Goal: Transaction & Acquisition: Download file/media

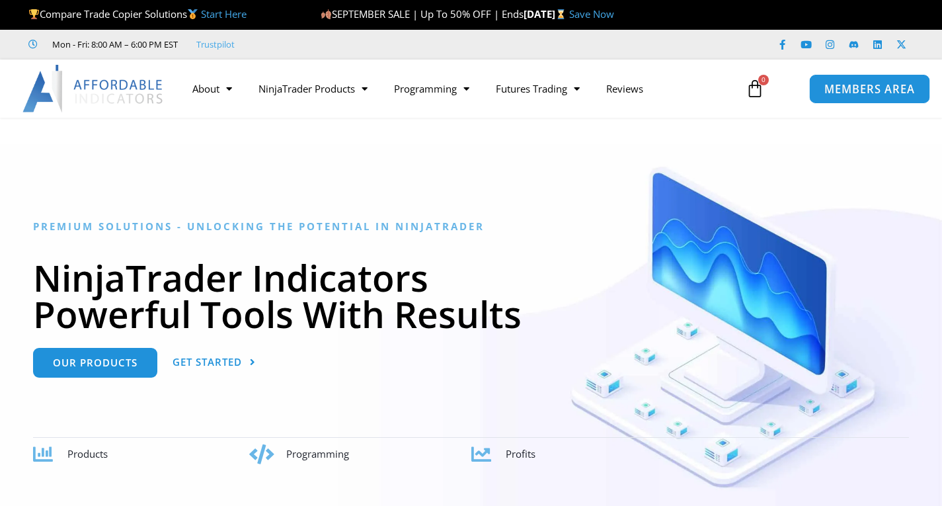
click at [832, 93] on span "MEMBERS AREA" at bounding box center [870, 88] width 91 height 11
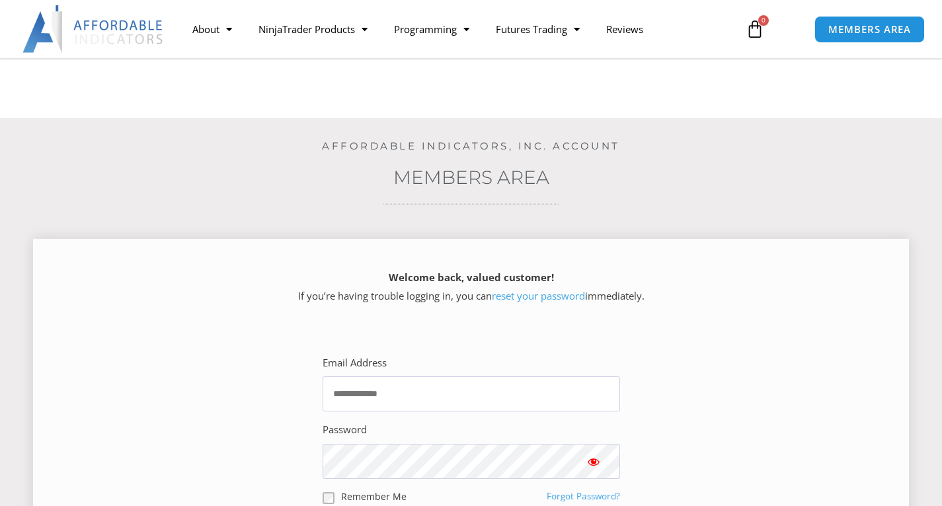
scroll to position [198, 0]
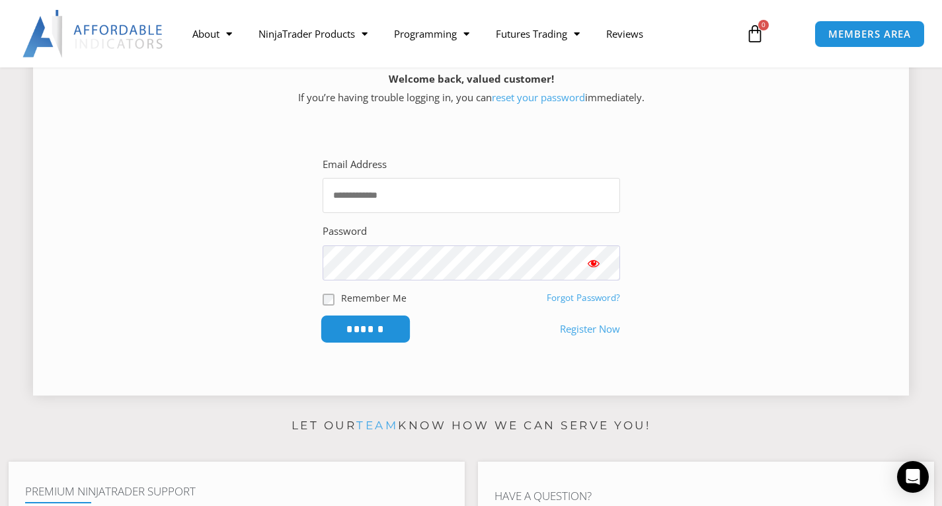
type input "**********"
click at [376, 315] on form "**********" at bounding box center [472, 249] width 298 height 188
click at [371, 332] on input "******" at bounding box center [365, 329] width 91 height 28
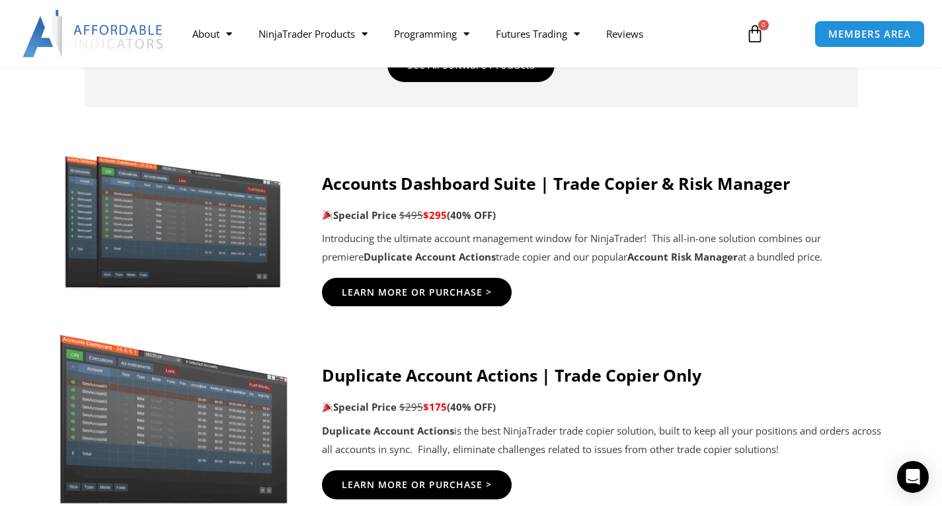
scroll to position [595, 0]
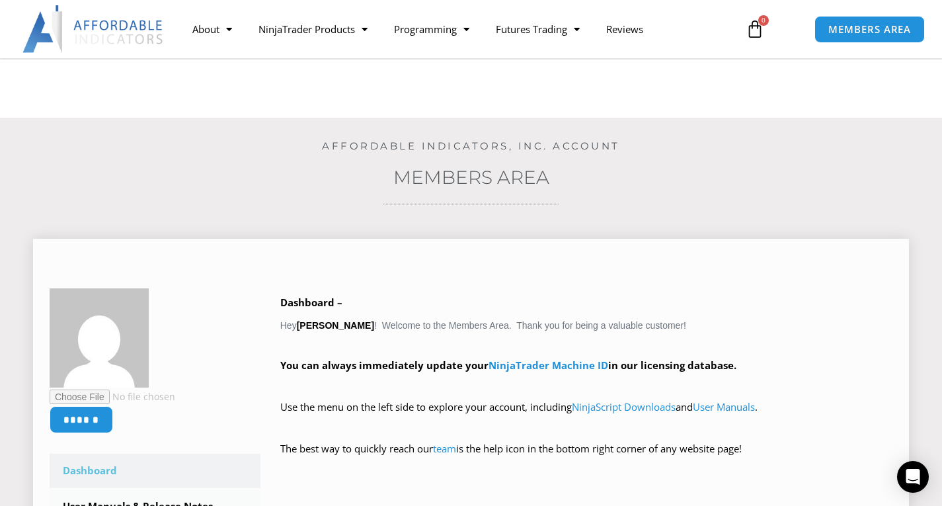
scroll to position [331, 0]
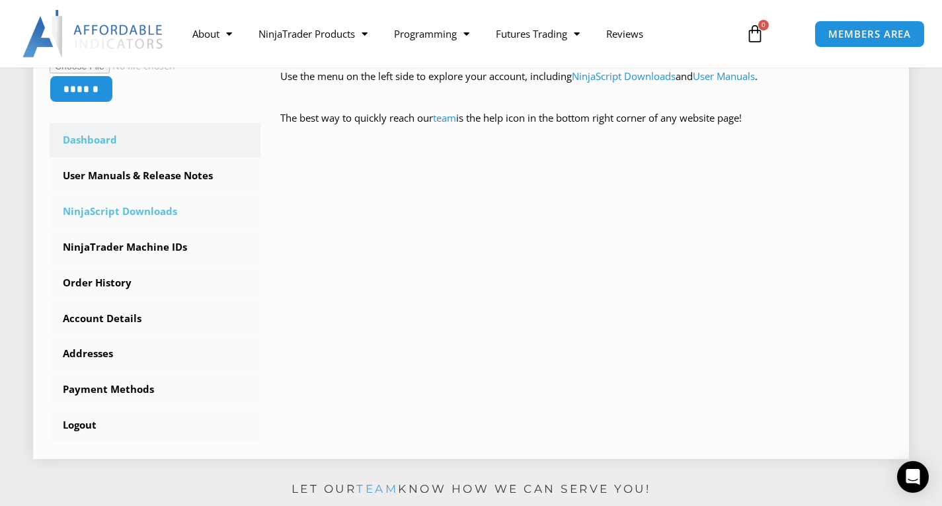
click at [132, 213] on link "NinjaScript Downloads" at bounding box center [155, 211] width 211 height 34
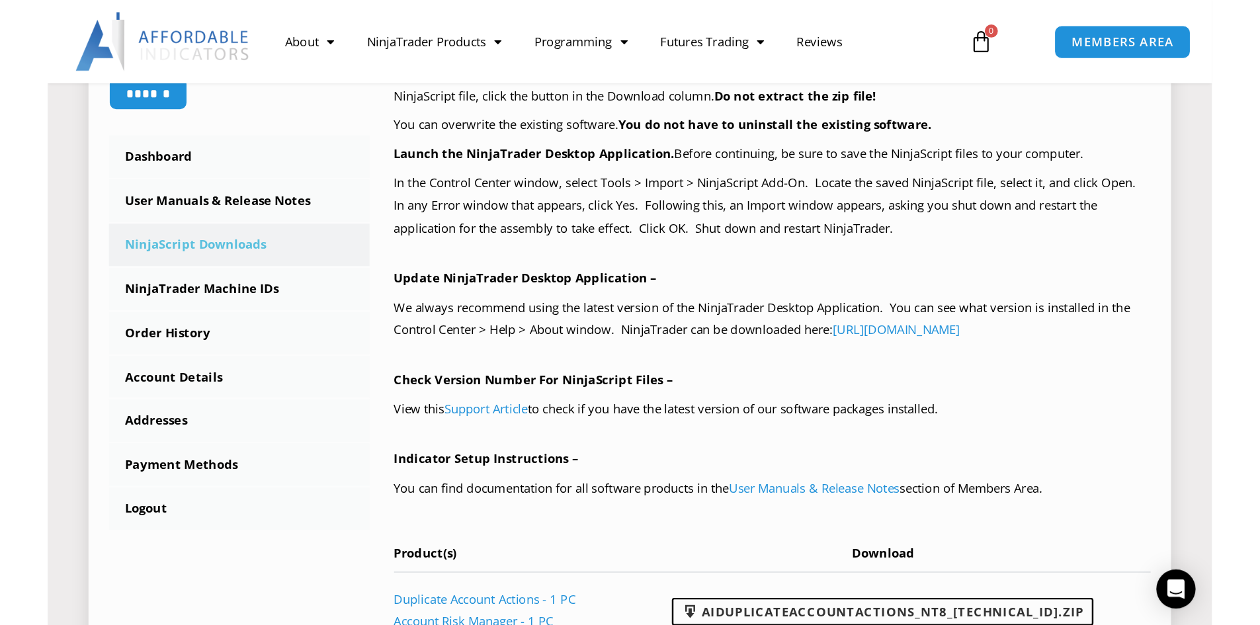
scroll to position [529, 0]
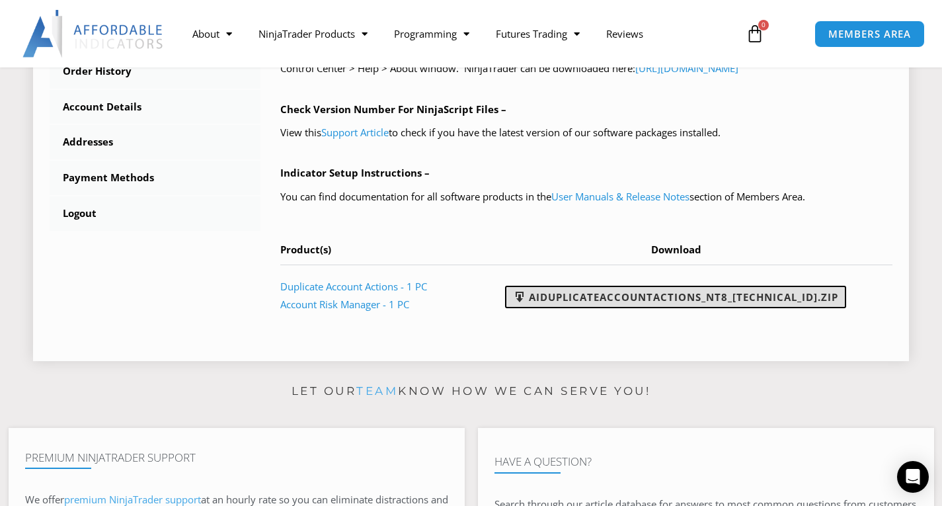
click at [629, 300] on link "AIDuplicateAccountActions_NT8_25.9.24.1.zip" at bounding box center [675, 297] width 341 height 22
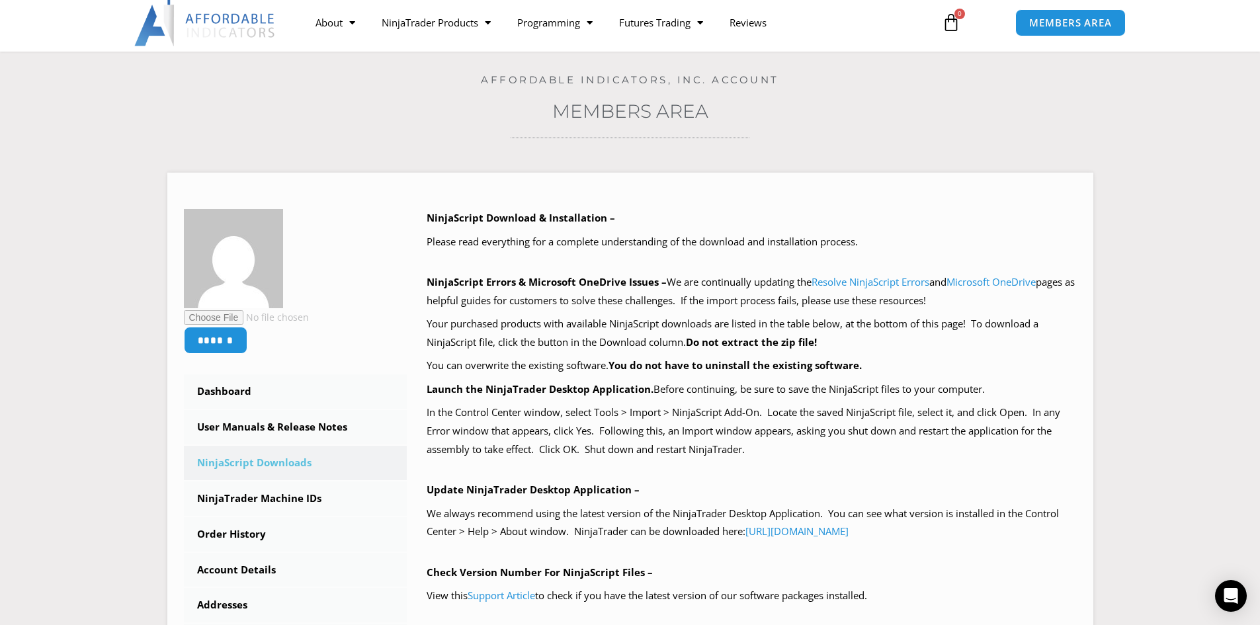
scroll to position [0, 0]
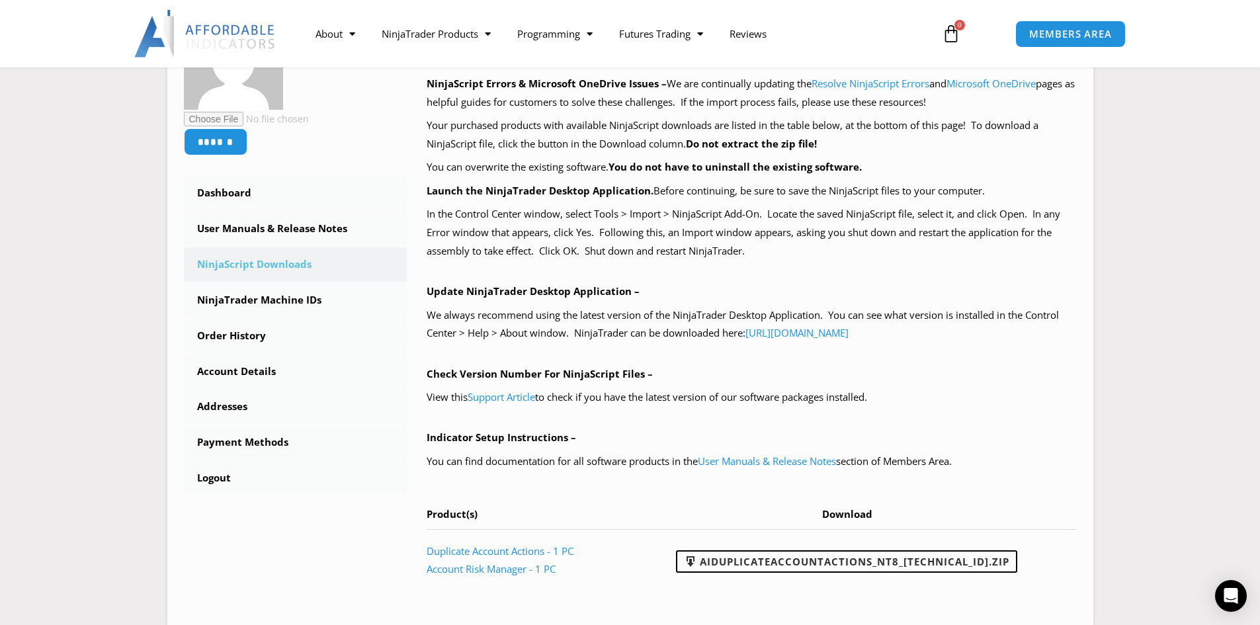
scroll to position [331, 0]
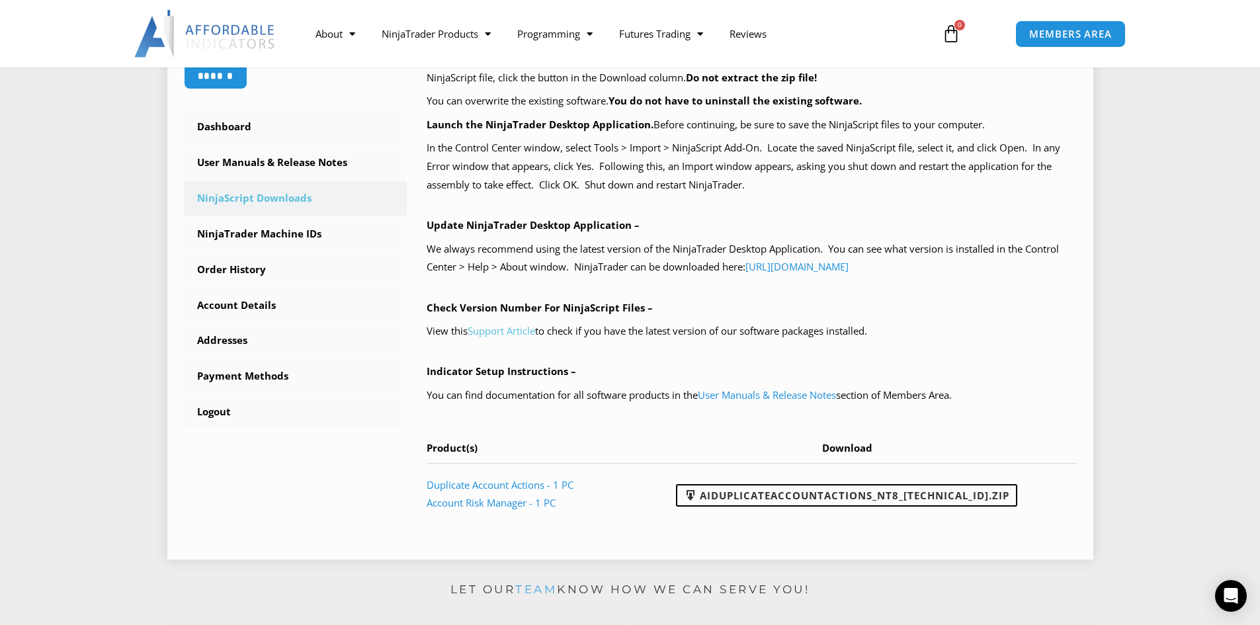
click at [499, 337] on link "Support Article" at bounding box center [501, 330] width 67 height 13
click at [797, 393] on link "User Manuals & Release Notes" at bounding box center [767, 394] width 138 height 13
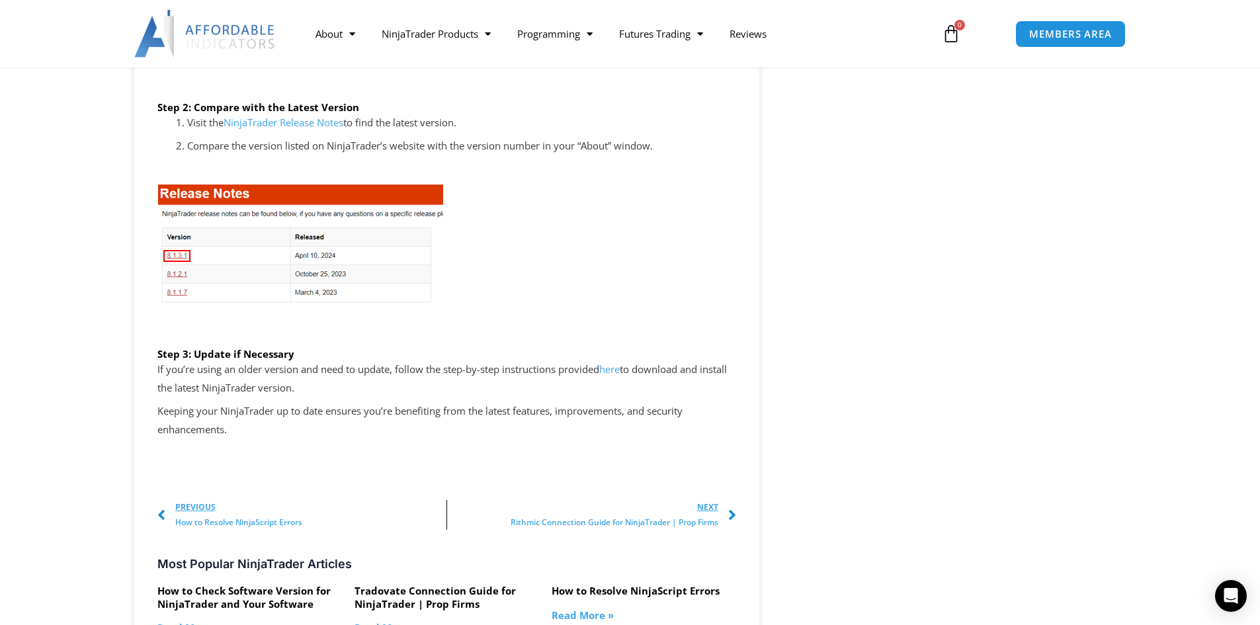
scroll to position [2183, 0]
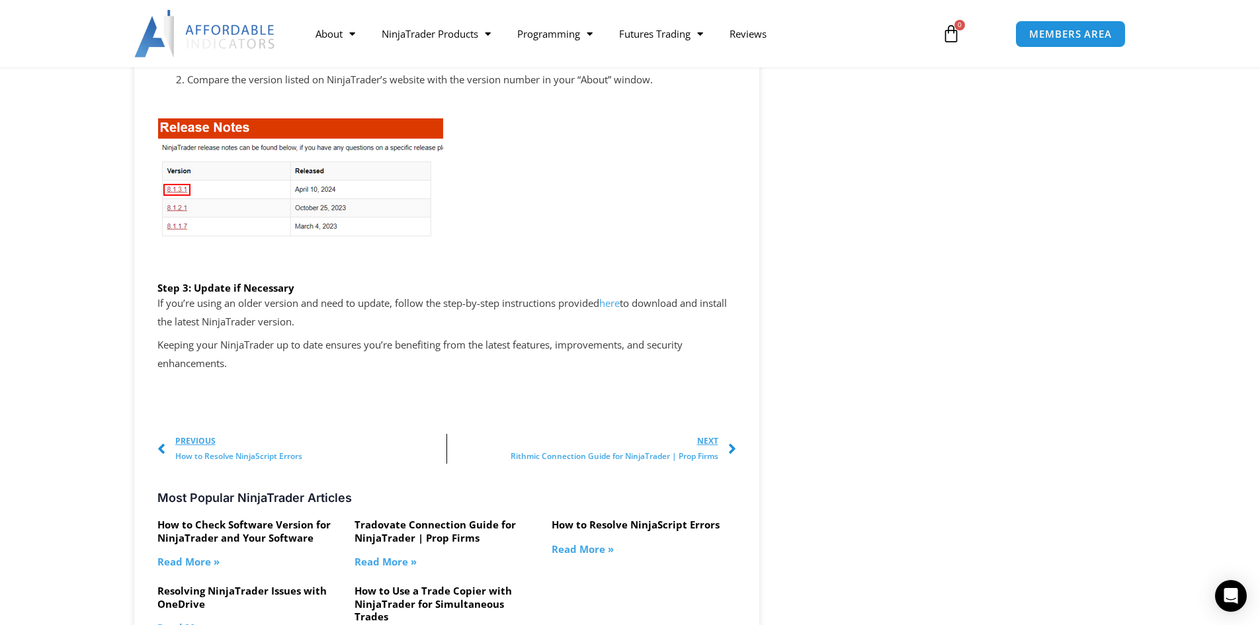
drag, startPoint x: 380, startPoint y: 339, endPoint x: 208, endPoint y: 327, distance: 172.4
click at [310, 331] on div "Step 3: Update if Necessary If you’re using an older version and need to update…" at bounding box center [446, 327] width 579 height 91
click at [546, 329] on p "If you’re using an older version and need to update, follow the step-by-step in…" at bounding box center [446, 312] width 579 height 37
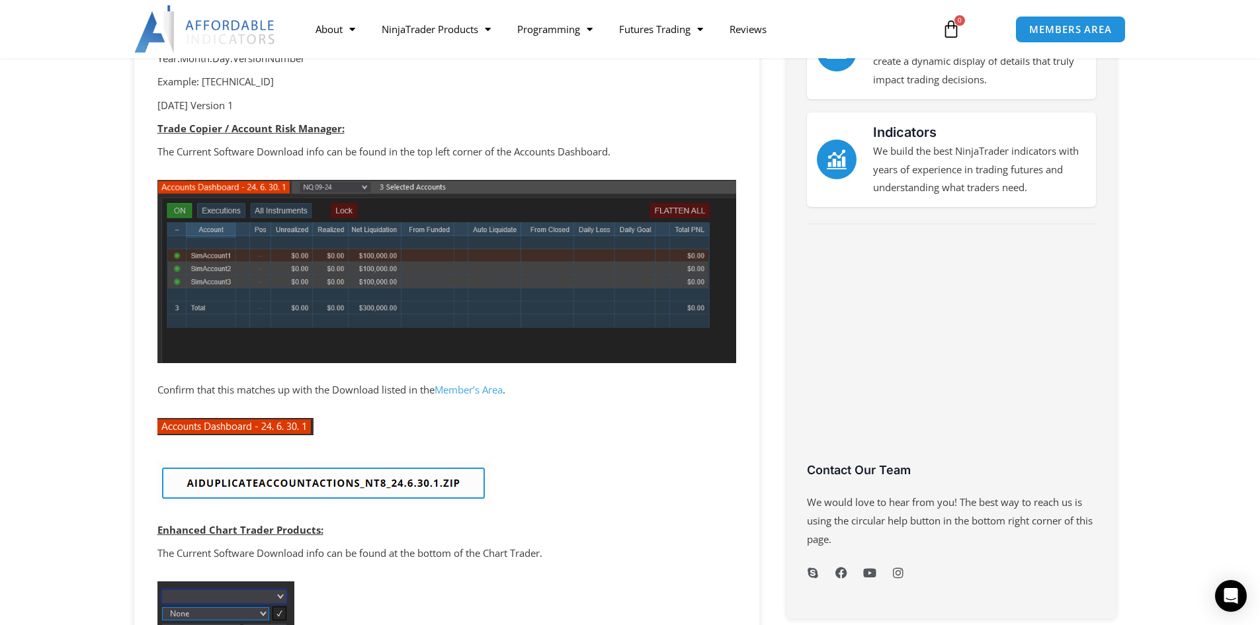
scroll to position [0, 0]
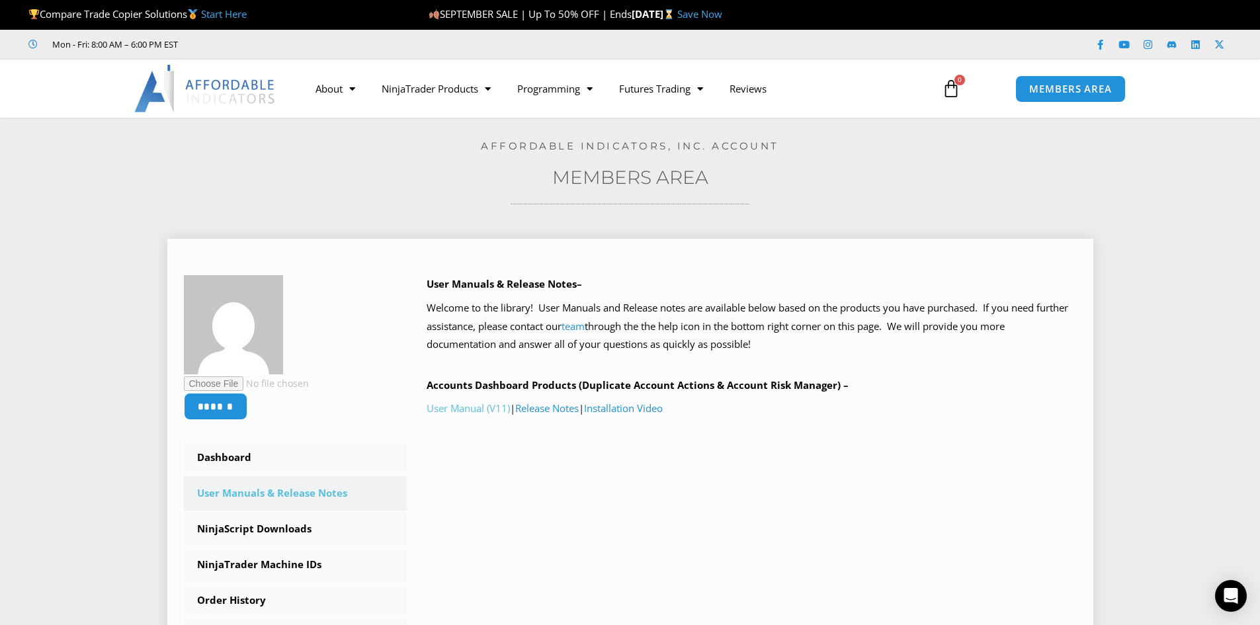
click at [474, 409] on link "User Manual (V11)" at bounding box center [468, 407] width 83 height 13
click at [545, 409] on link "Release Notes" at bounding box center [546, 407] width 63 height 13
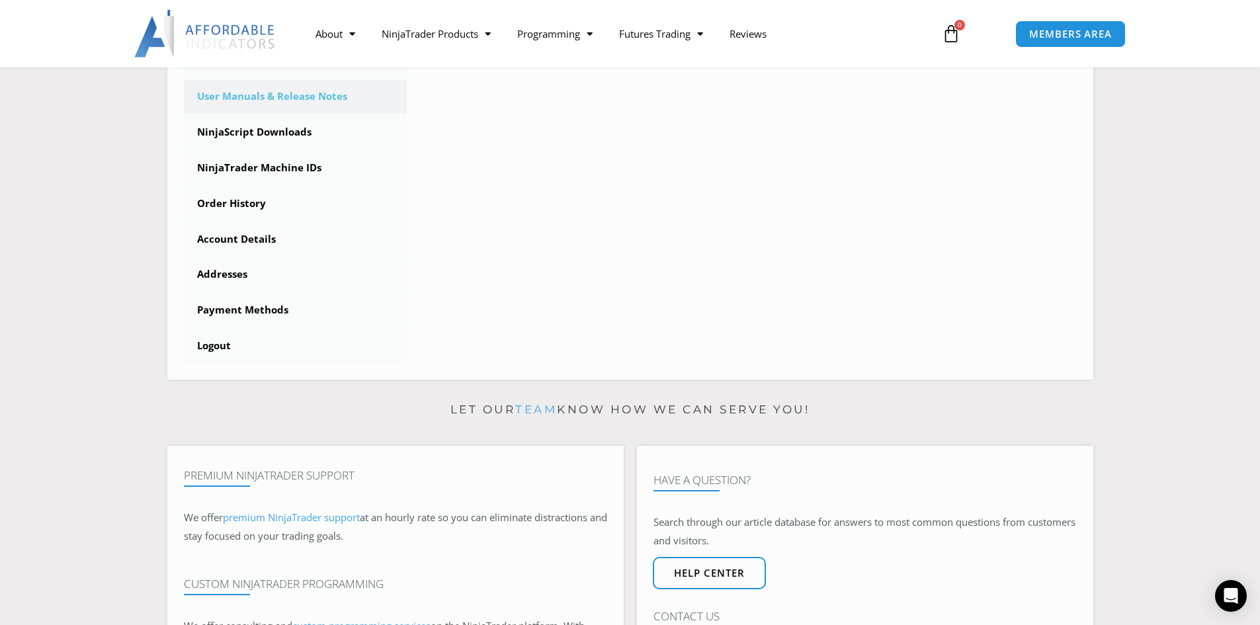
click at [530, 407] on link "team" at bounding box center [536, 409] width 42 height 13
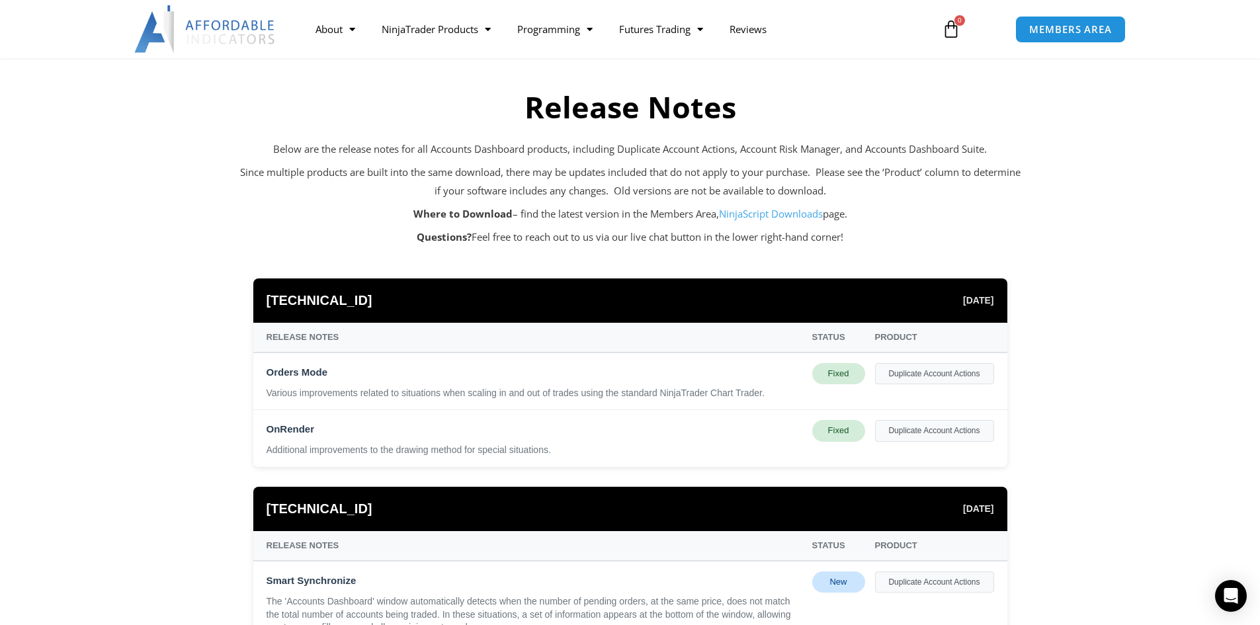
scroll to position [132, 0]
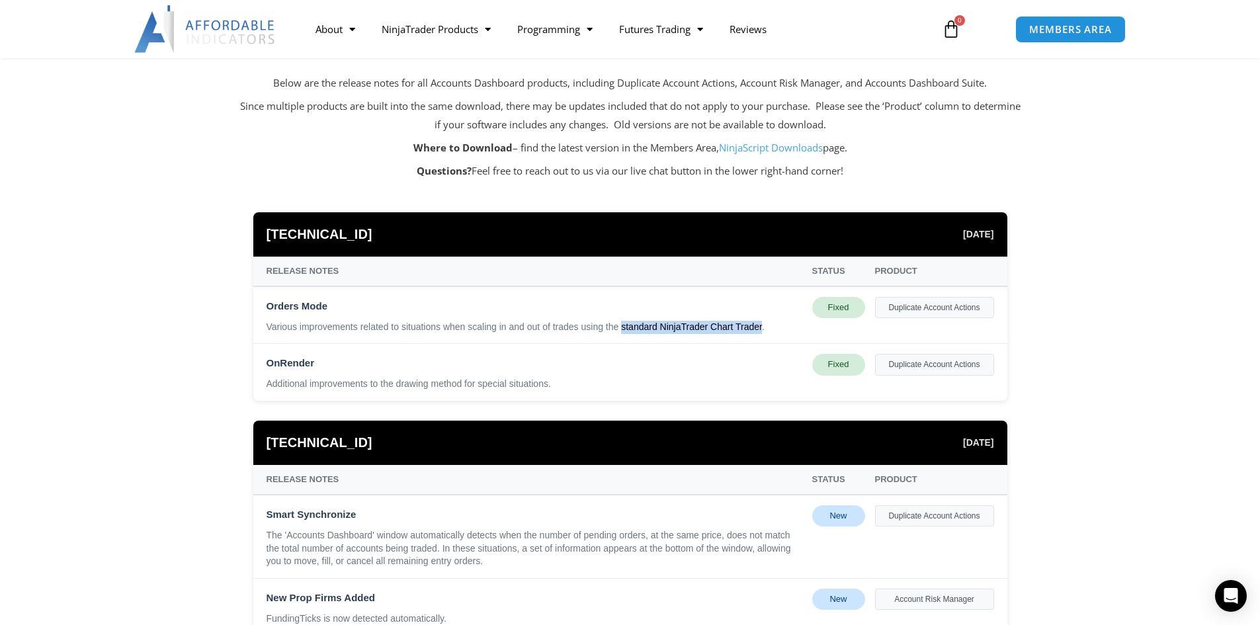
drag, startPoint x: 622, startPoint y: 329, endPoint x: 760, endPoint y: 325, distance: 137.6
click at [760, 325] on div "Various improvements related to situations when scaling in and out of trades us…" at bounding box center [535, 327] width 536 height 13
drag, startPoint x: 265, startPoint y: 386, endPoint x: 560, endPoint y: 383, distance: 295.6
click at [512, 383] on div "OnRender Additional improvements to the drawing method for special situations. …" at bounding box center [630, 372] width 754 height 56
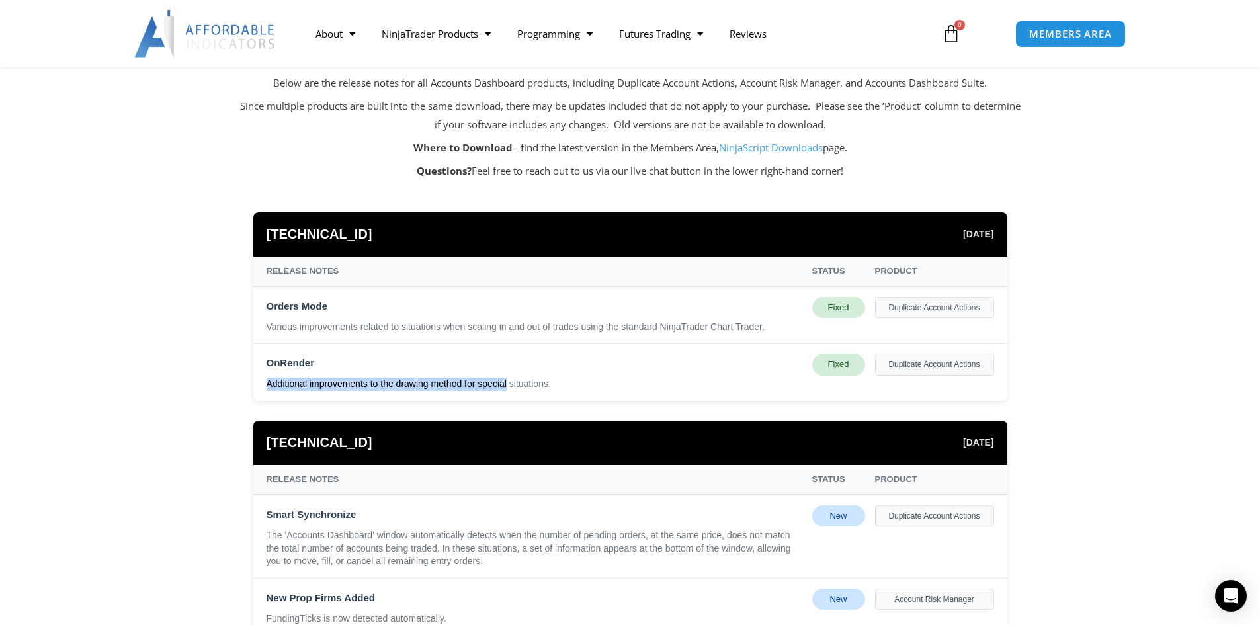
scroll to position [265, 0]
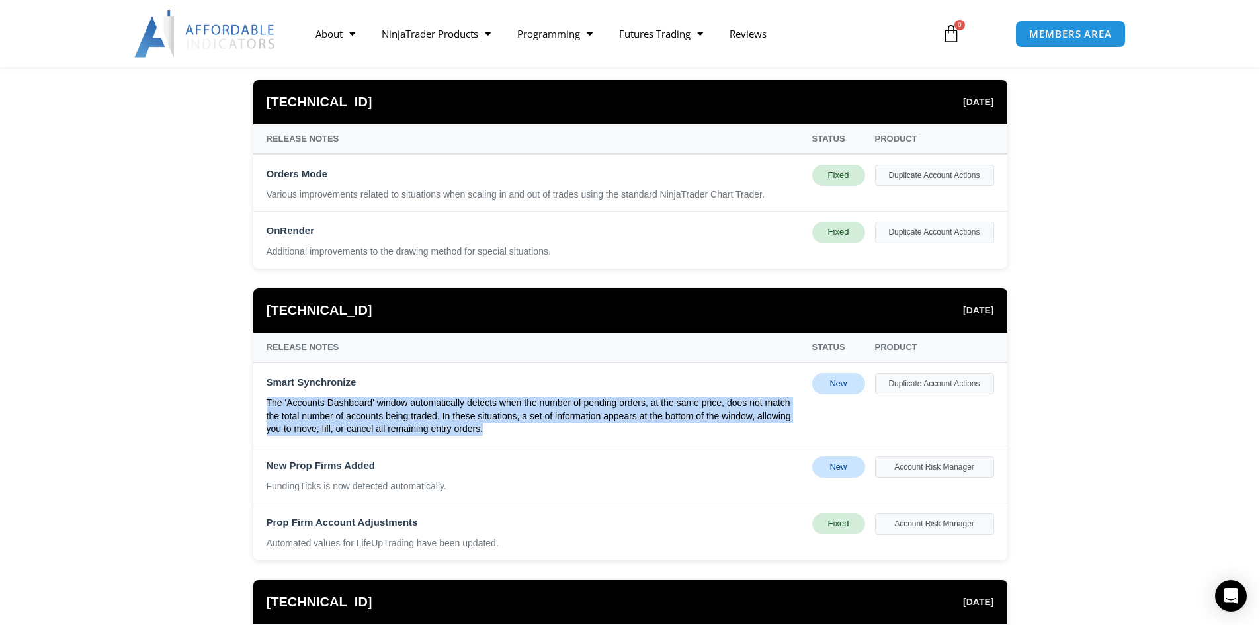
drag, startPoint x: 271, startPoint y: 397, endPoint x: 517, endPoint y: 433, distance: 248.0
click at [517, 433] on div "The 'Accounts Dashboard' window automatically detects when the number of pendin…" at bounding box center [535, 416] width 536 height 39
click at [515, 432] on div "The 'Accounts Dashboard' window automatically detects when the number of pendin…" at bounding box center [535, 416] width 536 height 39
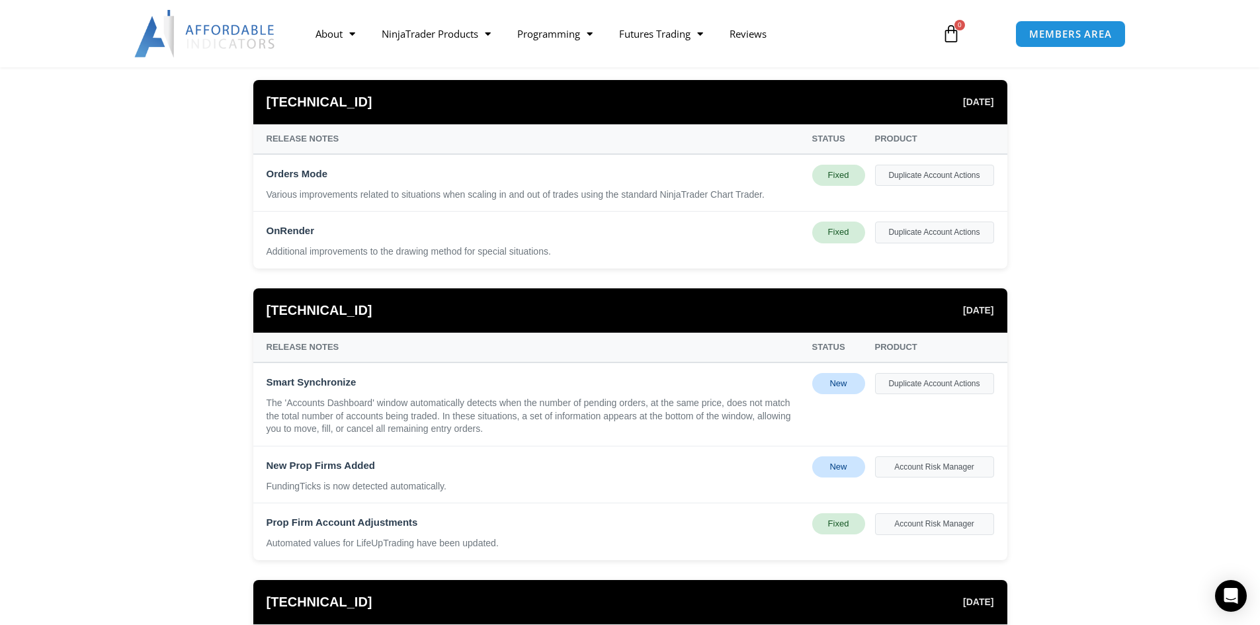
click at [515, 432] on div "The 'Accounts Dashboard' window automatically detects when the number of pendin…" at bounding box center [535, 416] width 536 height 39
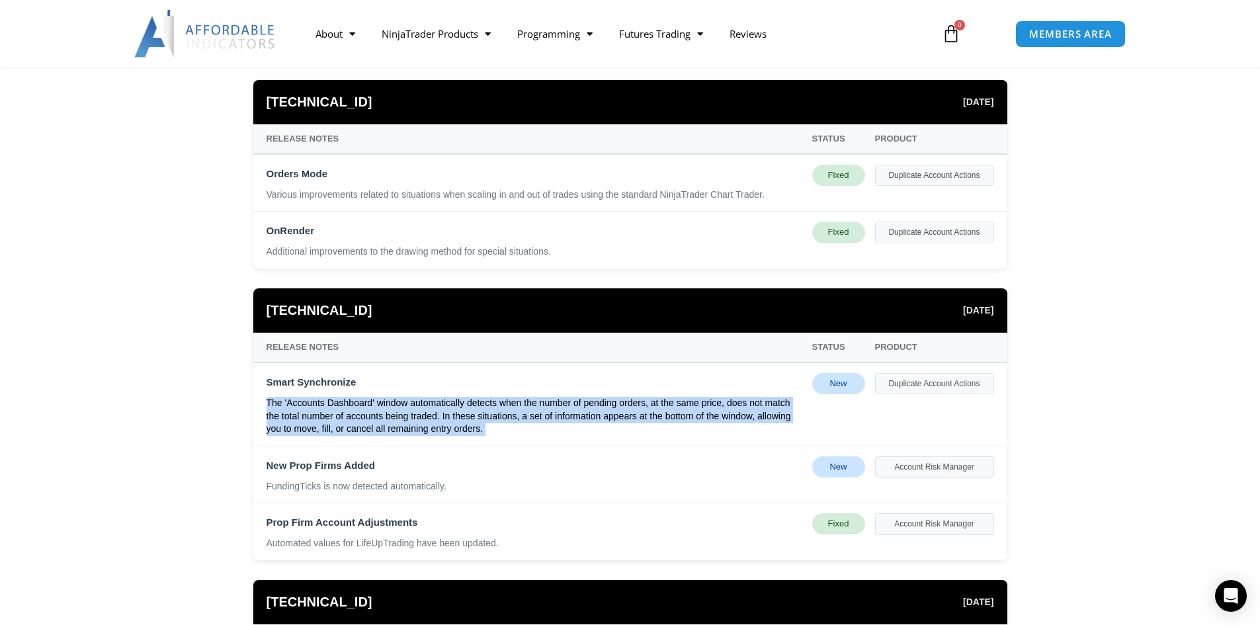
click at [515, 432] on div "The 'Accounts Dashboard' window automatically detects when the number of pendin…" at bounding box center [535, 416] width 536 height 39
click at [446, 425] on div "The 'Accounts Dashboard' window automatically detects when the number of pendin…" at bounding box center [535, 416] width 536 height 39
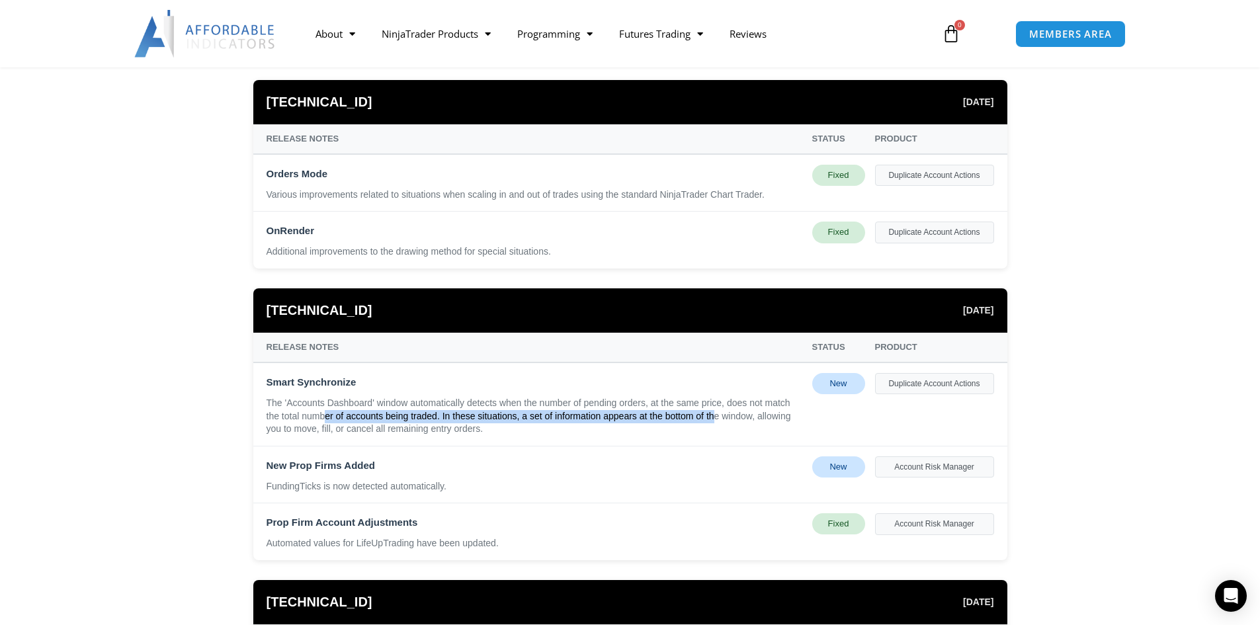
drag, startPoint x: 330, startPoint y: 421, endPoint x: 723, endPoint y: 417, distance: 392.9
click at [723, 419] on div "The 'Accounts Dashboard' window automatically detects when the number of pendin…" at bounding box center [535, 416] width 536 height 39
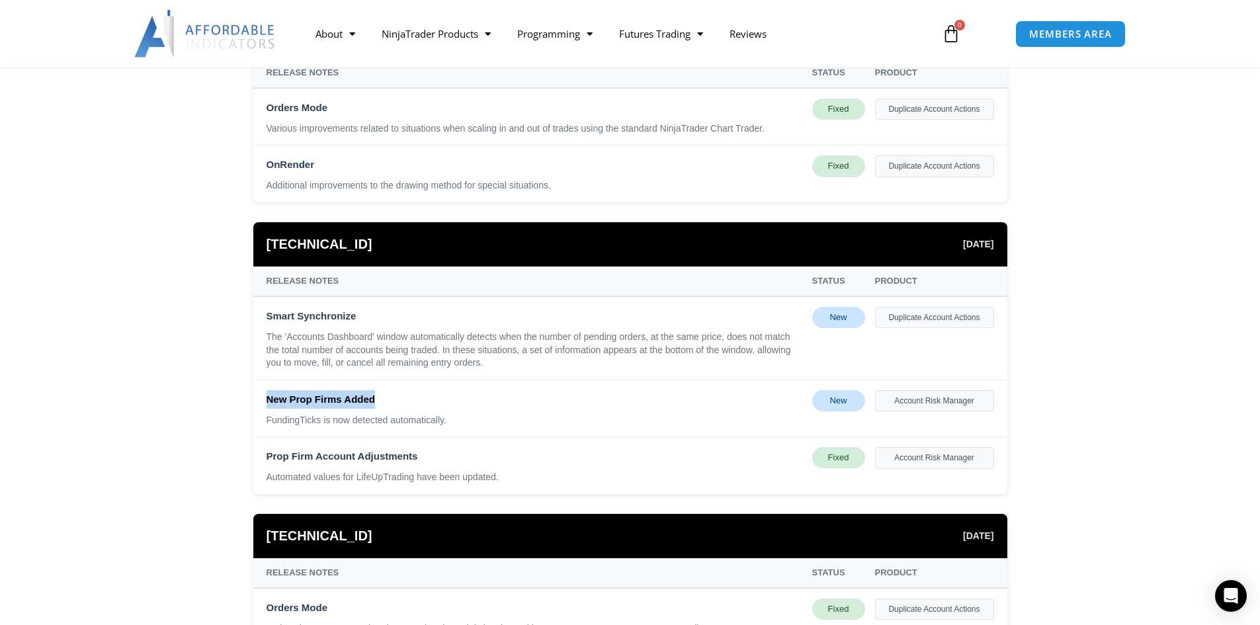
drag, startPoint x: 264, startPoint y: 404, endPoint x: 390, endPoint y: 403, distance: 125.7
click at [390, 403] on div "New Prop Firms Added FundingTicks is now detected automatically. New Account Ri…" at bounding box center [630, 408] width 754 height 57
click at [276, 427] on div "FundingTicks is now detected automatically." at bounding box center [535, 420] width 536 height 13
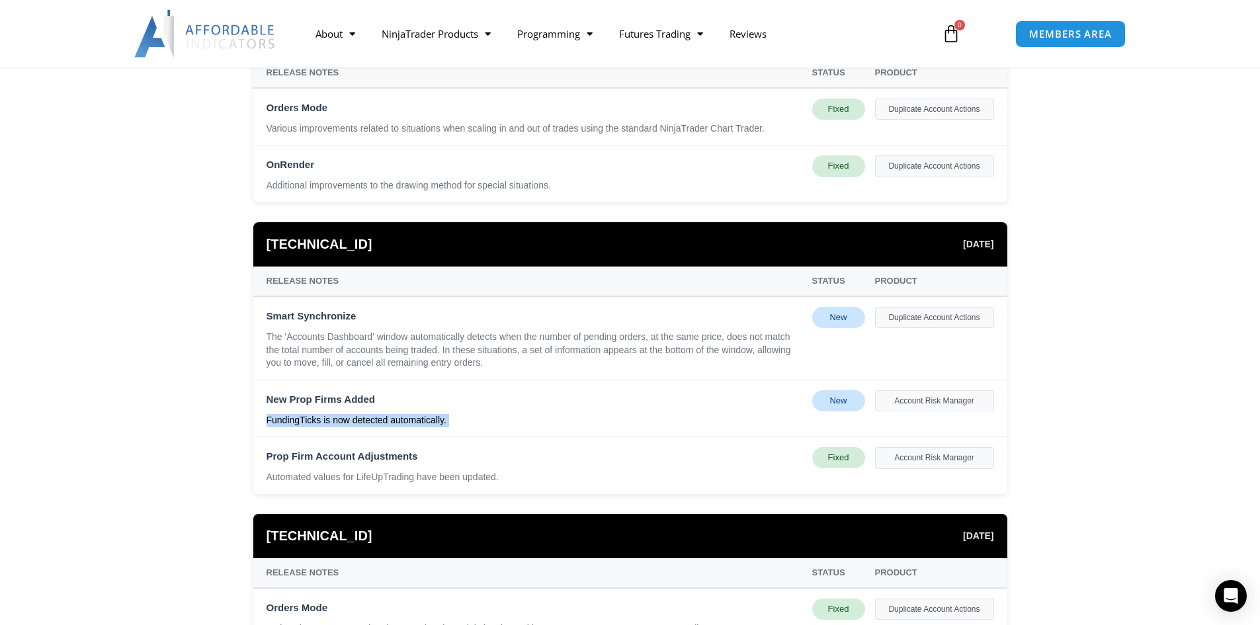
click at [276, 427] on div "FundingTicks is now detected automatically." at bounding box center [535, 420] width 536 height 13
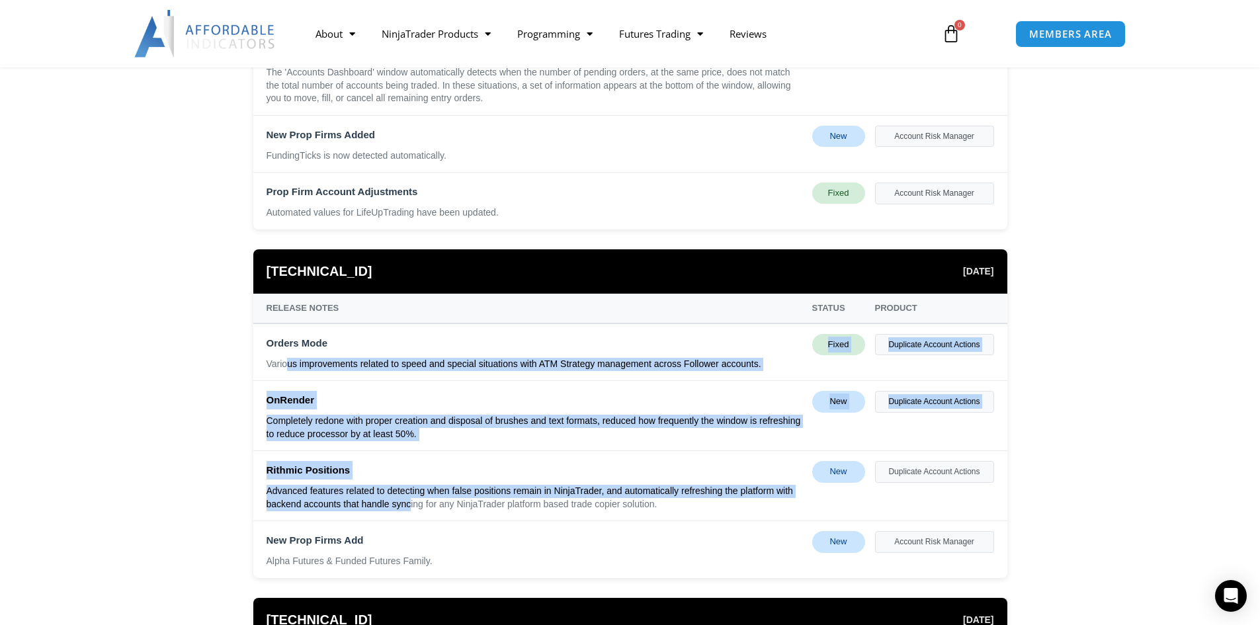
drag, startPoint x: 310, startPoint y: 377, endPoint x: 407, endPoint y: 503, distance: 159.0
click at [407, 503] on div "Orders Mode Various improvements related to speed and special situations with A…" at bounding box center [630, 451] width 754 height 254
click at [407, 505] on div "Advanced features related to detecting when false positions remain in NinjaTrad…" at bounding box center [535, 498] width 536 height 26
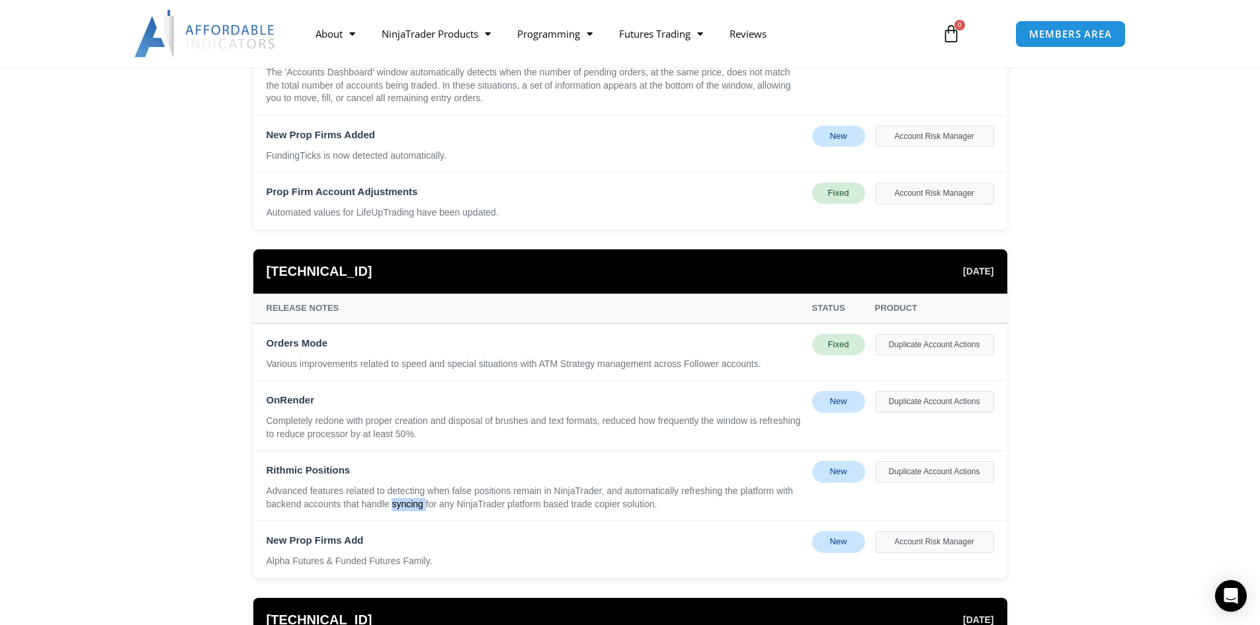
click at [407, 505] on div "Advanced features related to detecting when false positions remain in NinjaTrad…" at bounding box center [535, 498] width 536 height 26
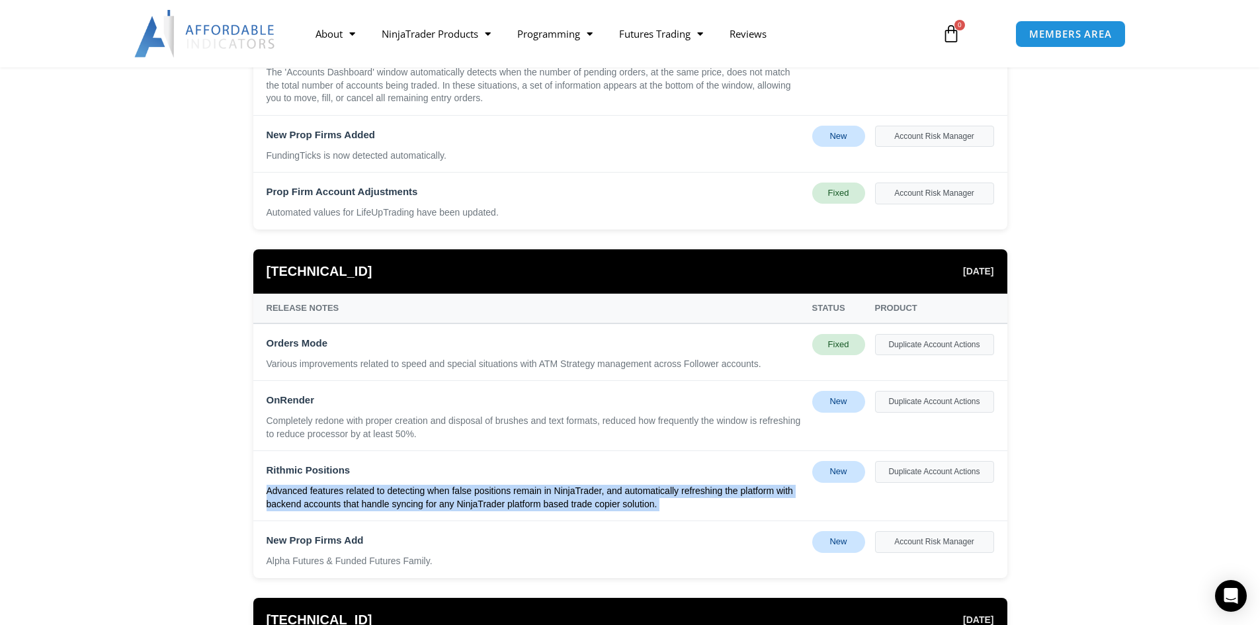
click at [407, 505] on div "Advanced features related to detecting when false positions remain in NinjaTrad…" at bounding box center [535, 498] width 536 height 26
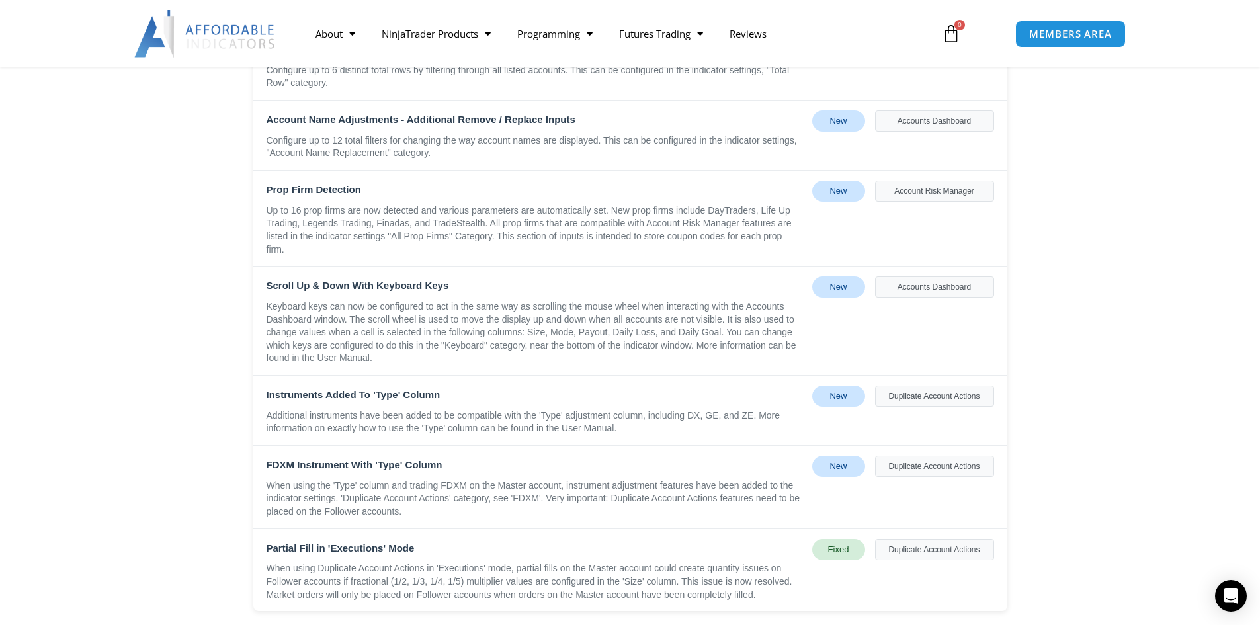
scroll to position [1455, 0]
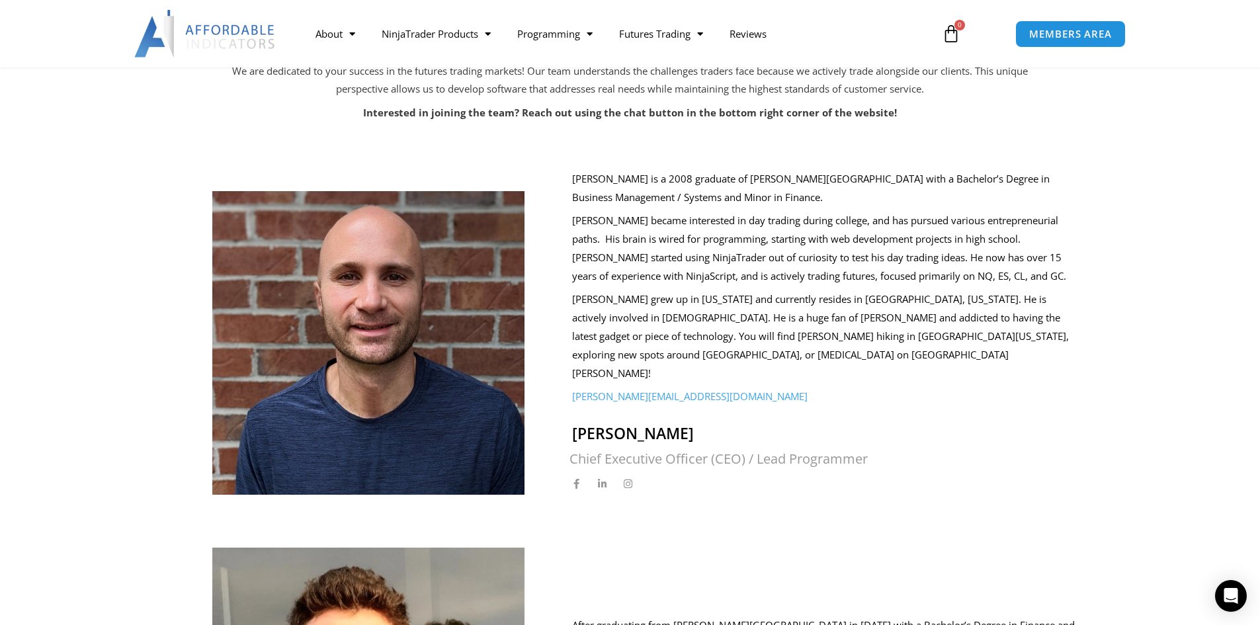
scroll to position [331, 0]
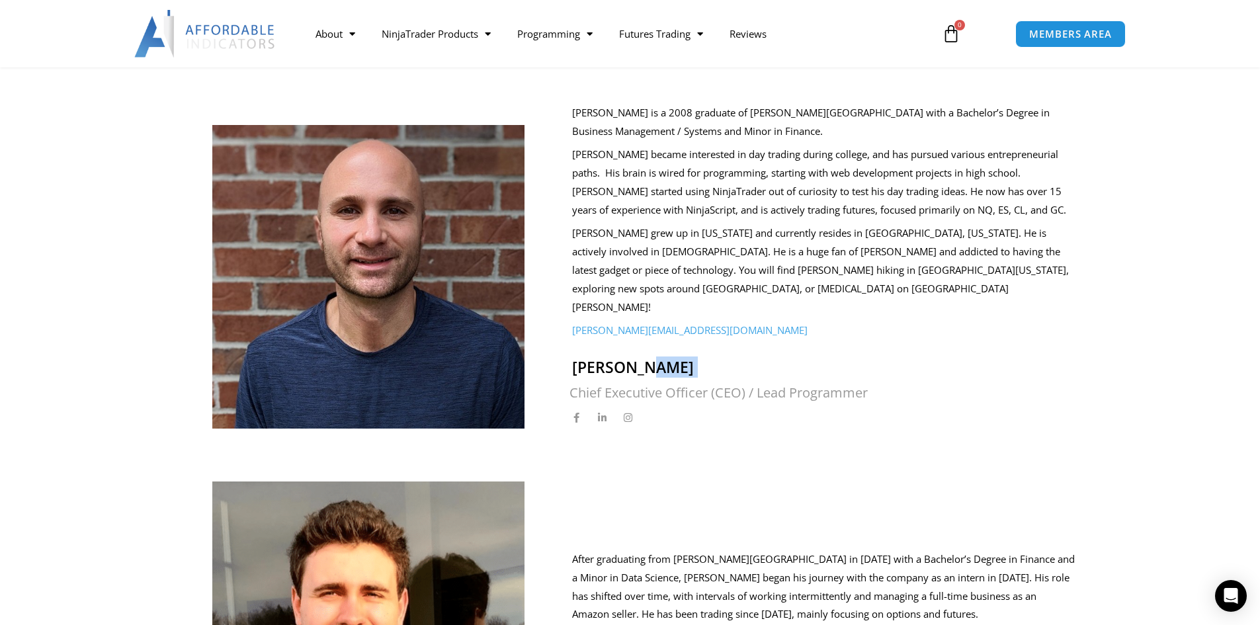
drag, startPoint x: 565, startPoint y: 354, endPoint x: 739, endPoint y: 346, distance: 174.1
click at [739, 346] on div "Joel Ryan Wyse is a 2008 graduate of Taylor University with a Bachelor’s Degree…" at bounding box center [813, 266] width 523 height 325
click at [589, 358] on h2 "Joel Wyse" at bounding box center [823, 368] width 503 height 20
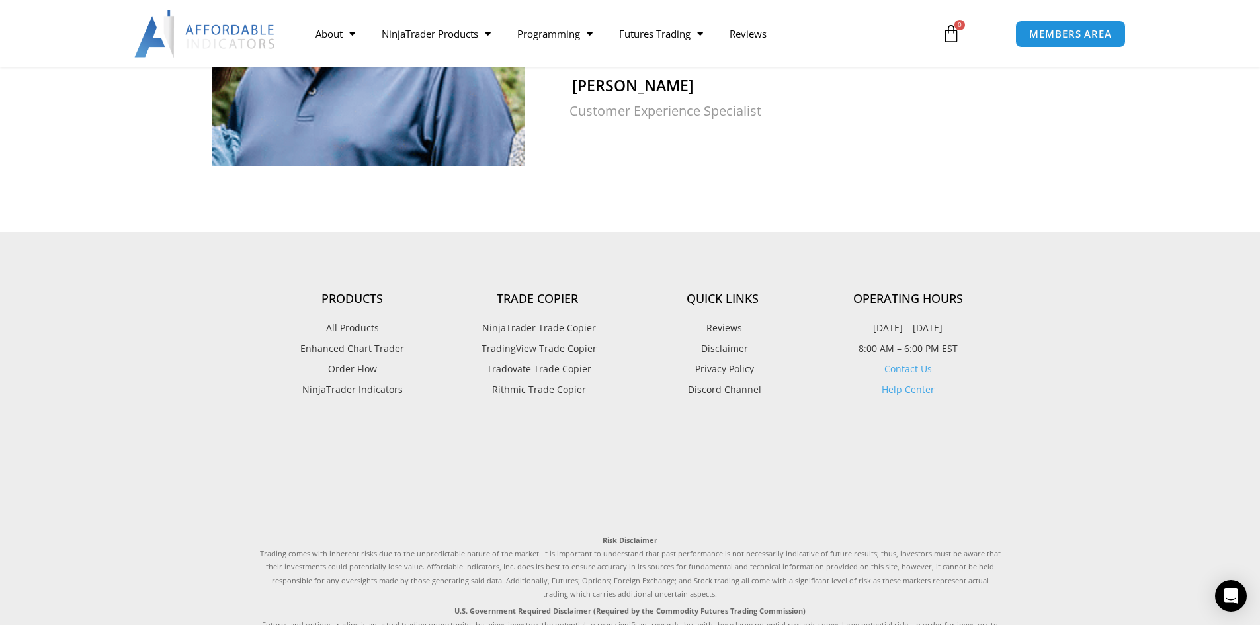
scroll to position [1521, 0]
